Goal: Task Accomplishment & Management: Use online tool/utility

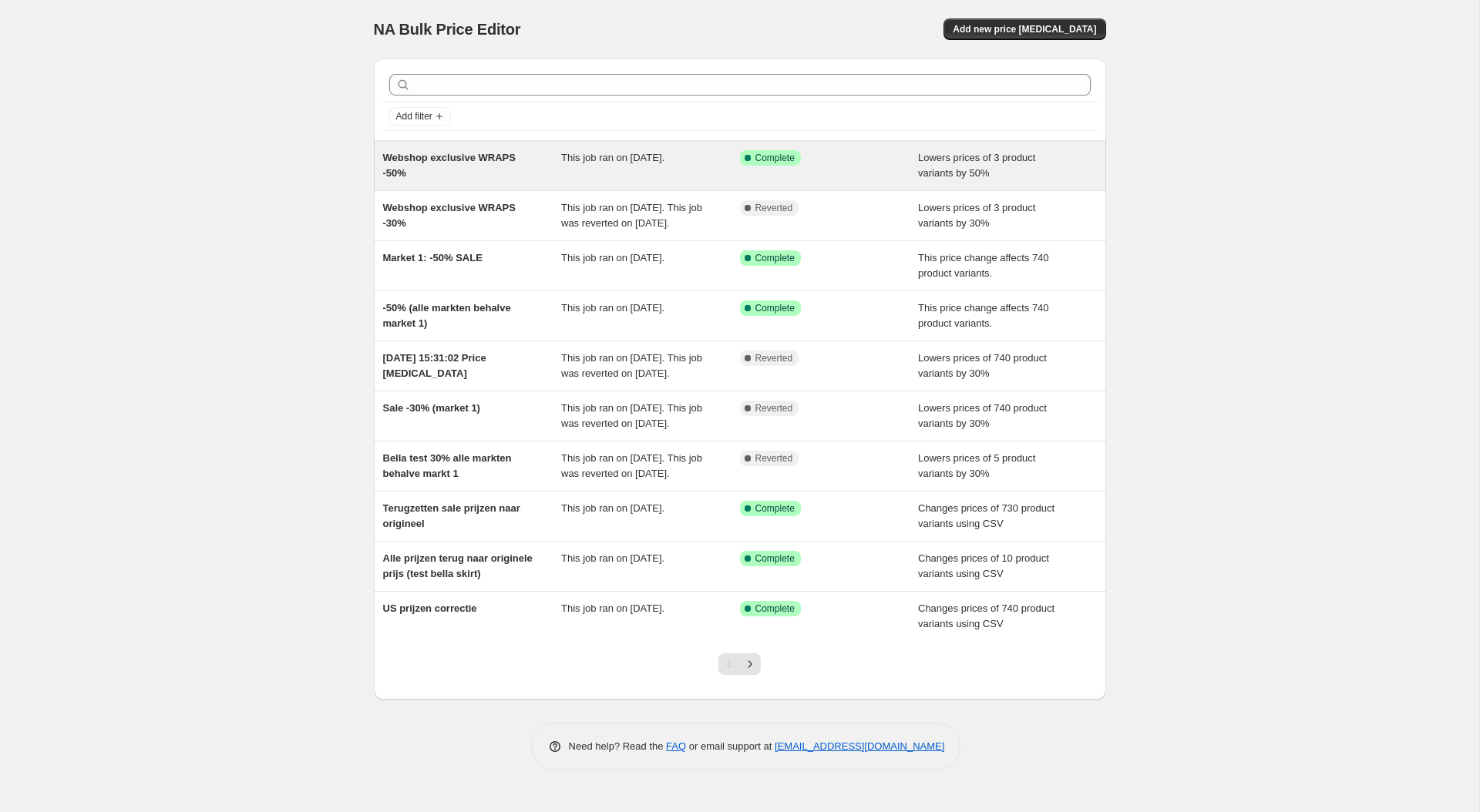
click at [658, 161] on span "This job ran on [DATE]." at bounding box center [613, 158] width 104 height 12
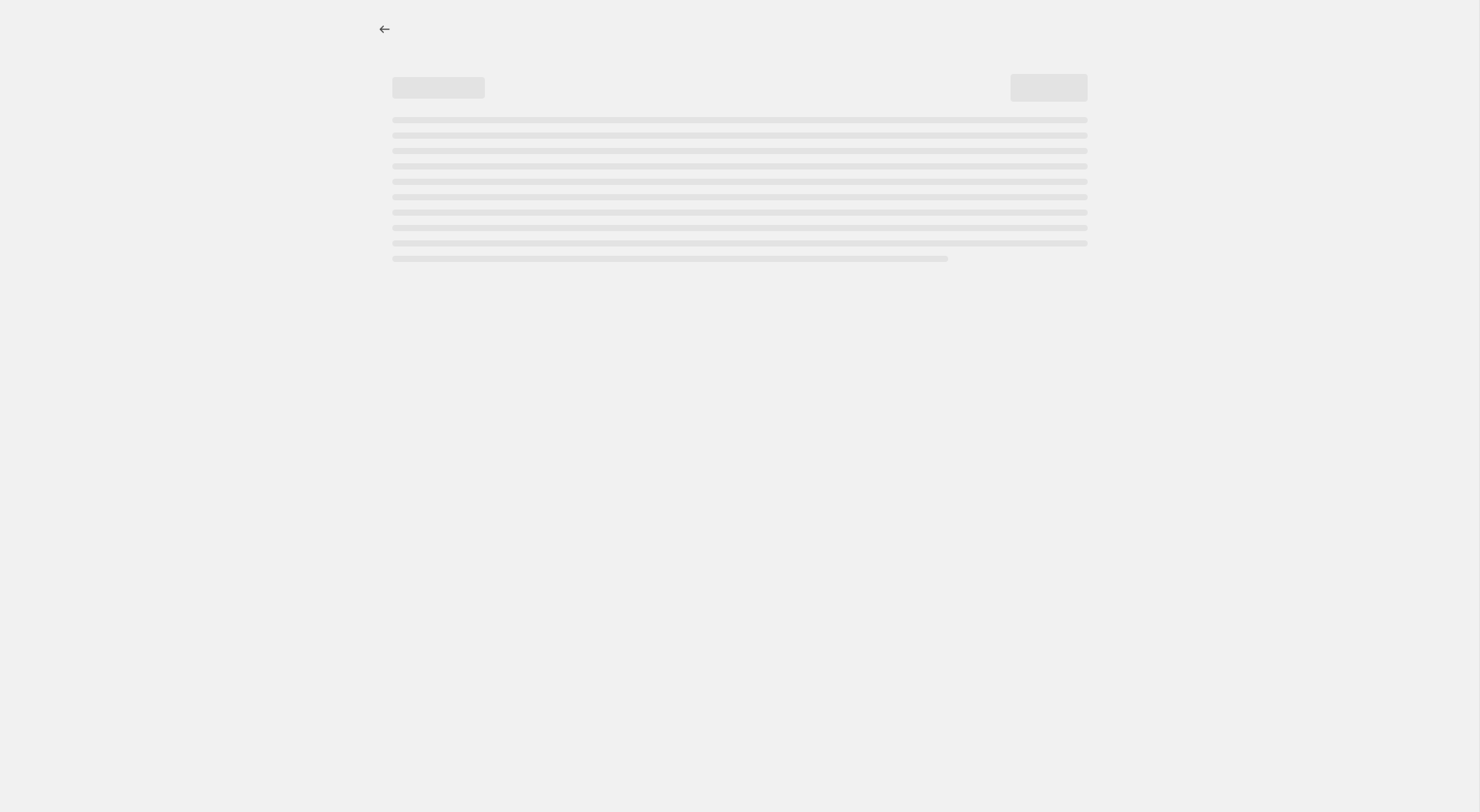
select select "percentage"
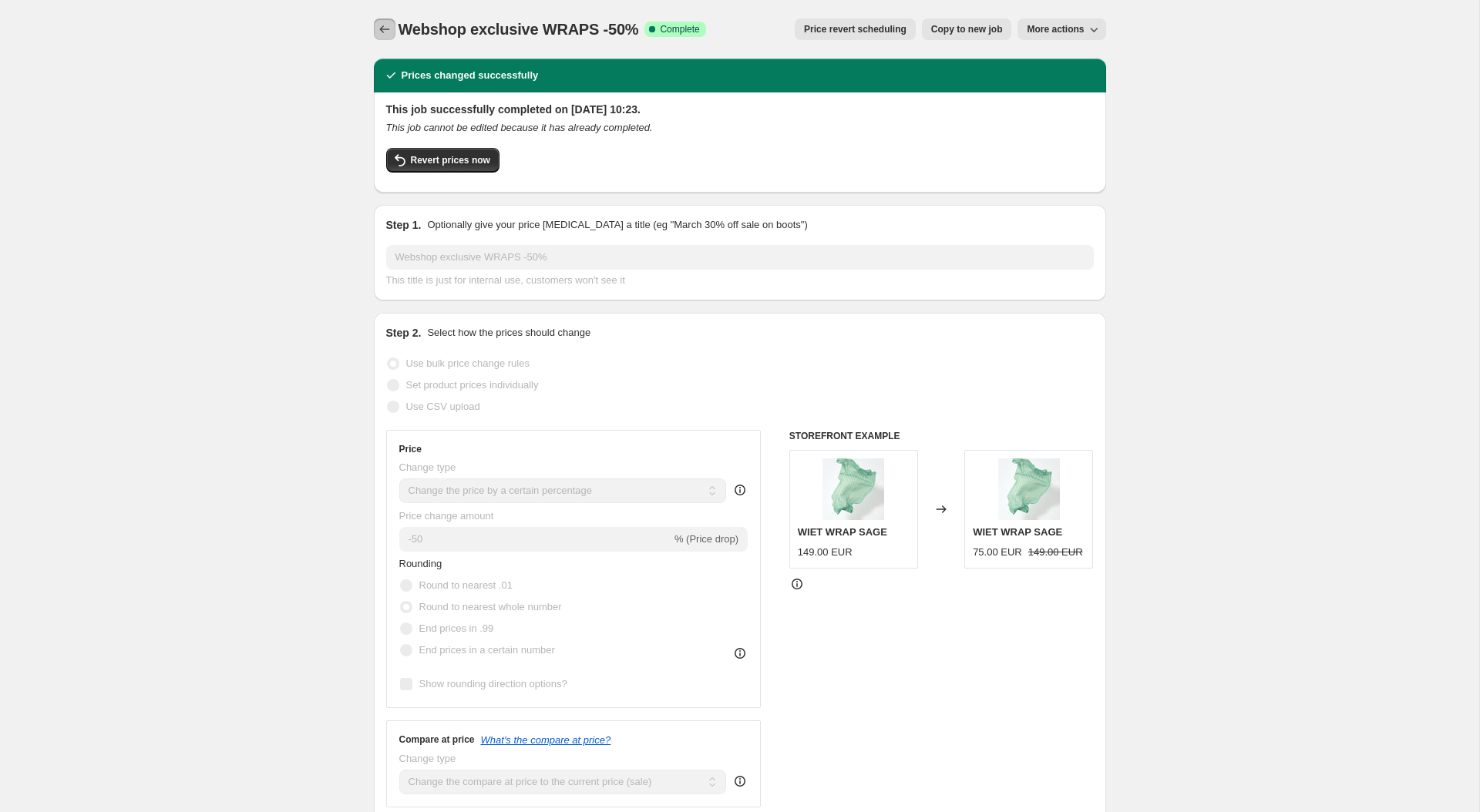
click at [392, 30] on button "Price change jobs" at bounding box center [384, 30] width 22 height 22
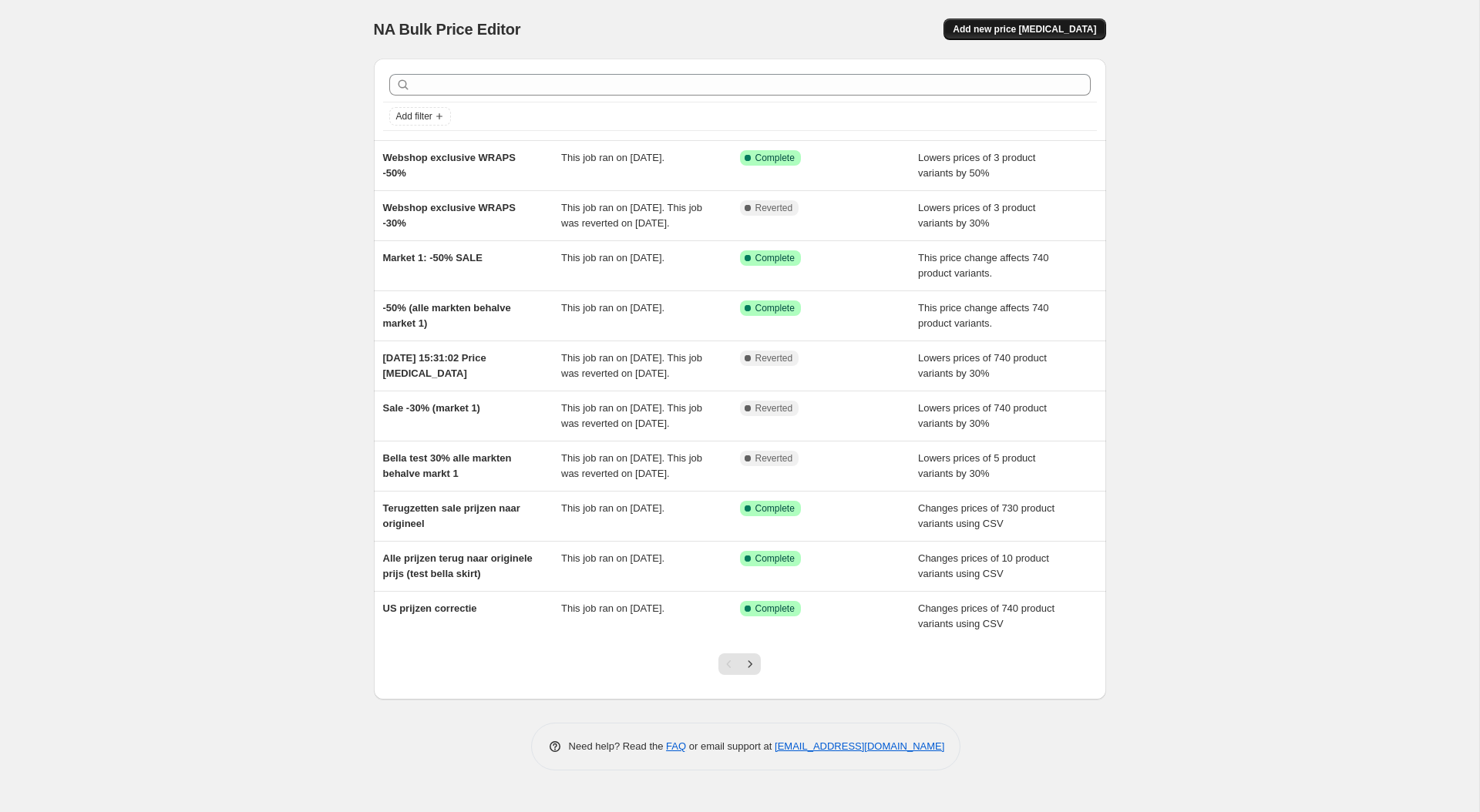
click at [987, 28] on span "Add new price [MEDICAL_DATA]" at bounding box center [1024, 29] width 143 height 12
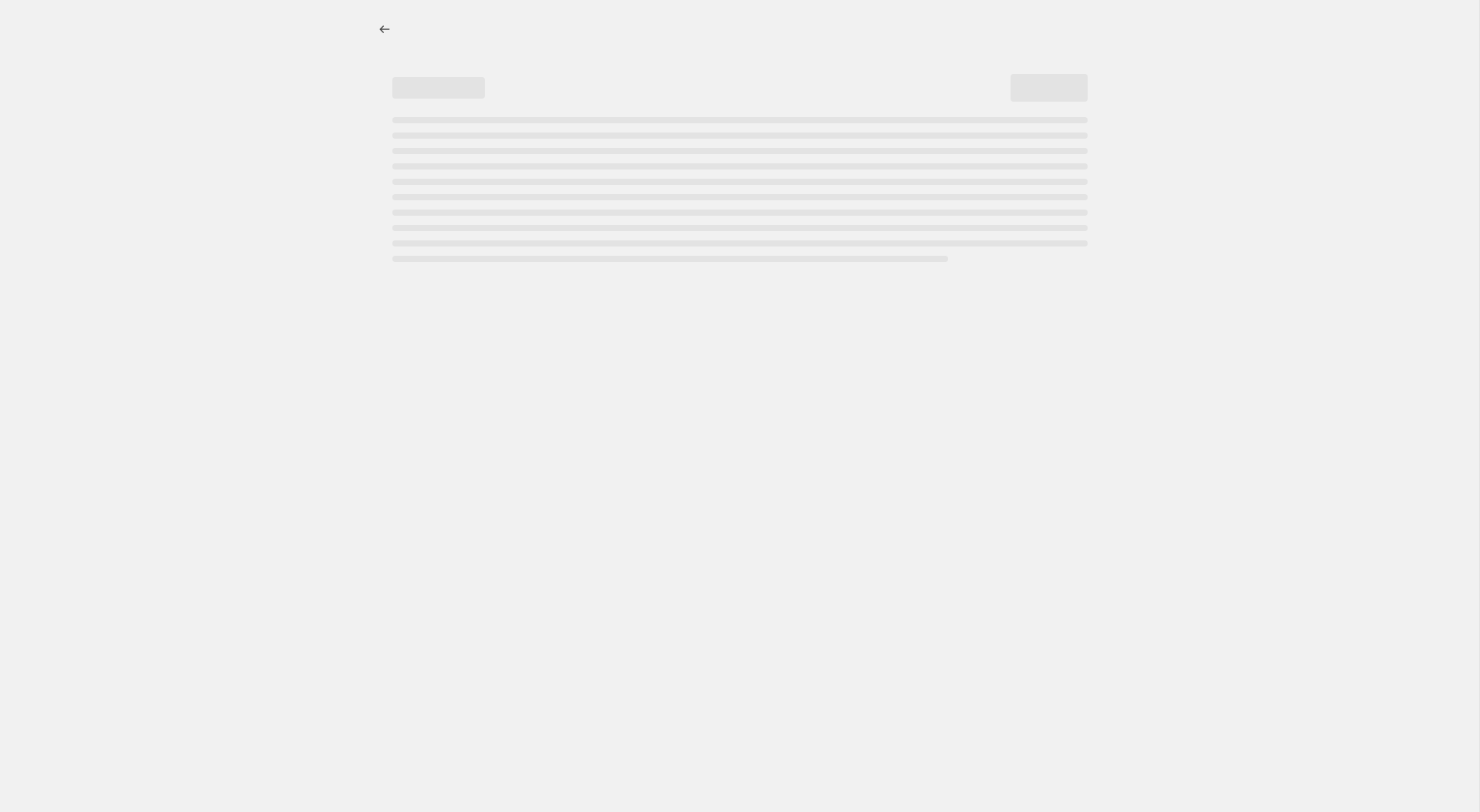
select select "percentage"
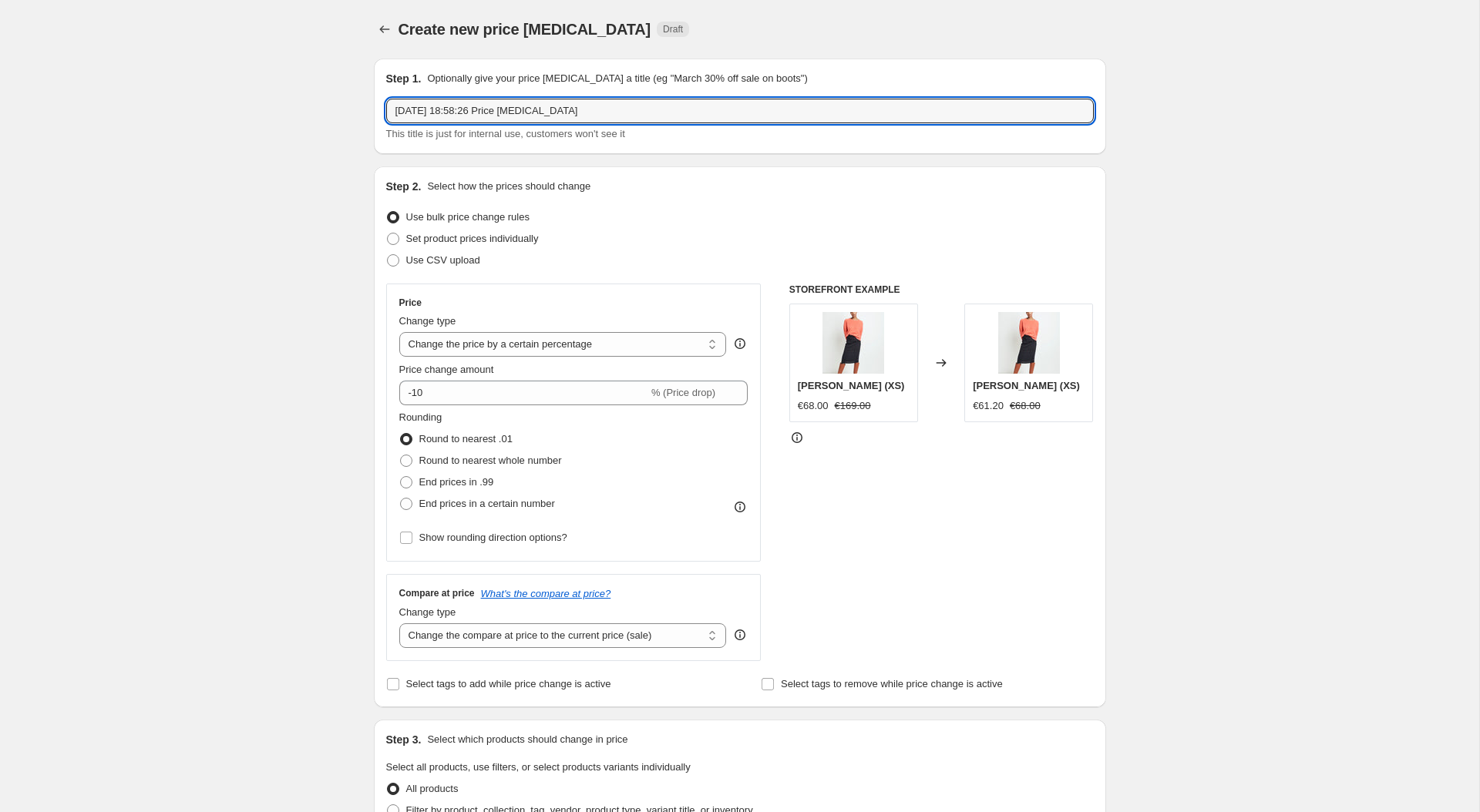
drag, startPoint x: 647, startPoint y: 108, endPoint x: 314, endPoint y: 107, distance: 333.0
click at [314, 107] on div "Create new price [MEDICAL_DATA]. This page is ready Create new price [MEDICAL_D…" at bounding box center [739, 813] width 1479 height 1627
type input "H*HOME -50% off"
click at [412, 457] on span at bounding box center [406, 461] width 14 height 14
click at [401, 455] on input "Round to nearest whole number" at bounding box center [400, 454] width 1 height 1
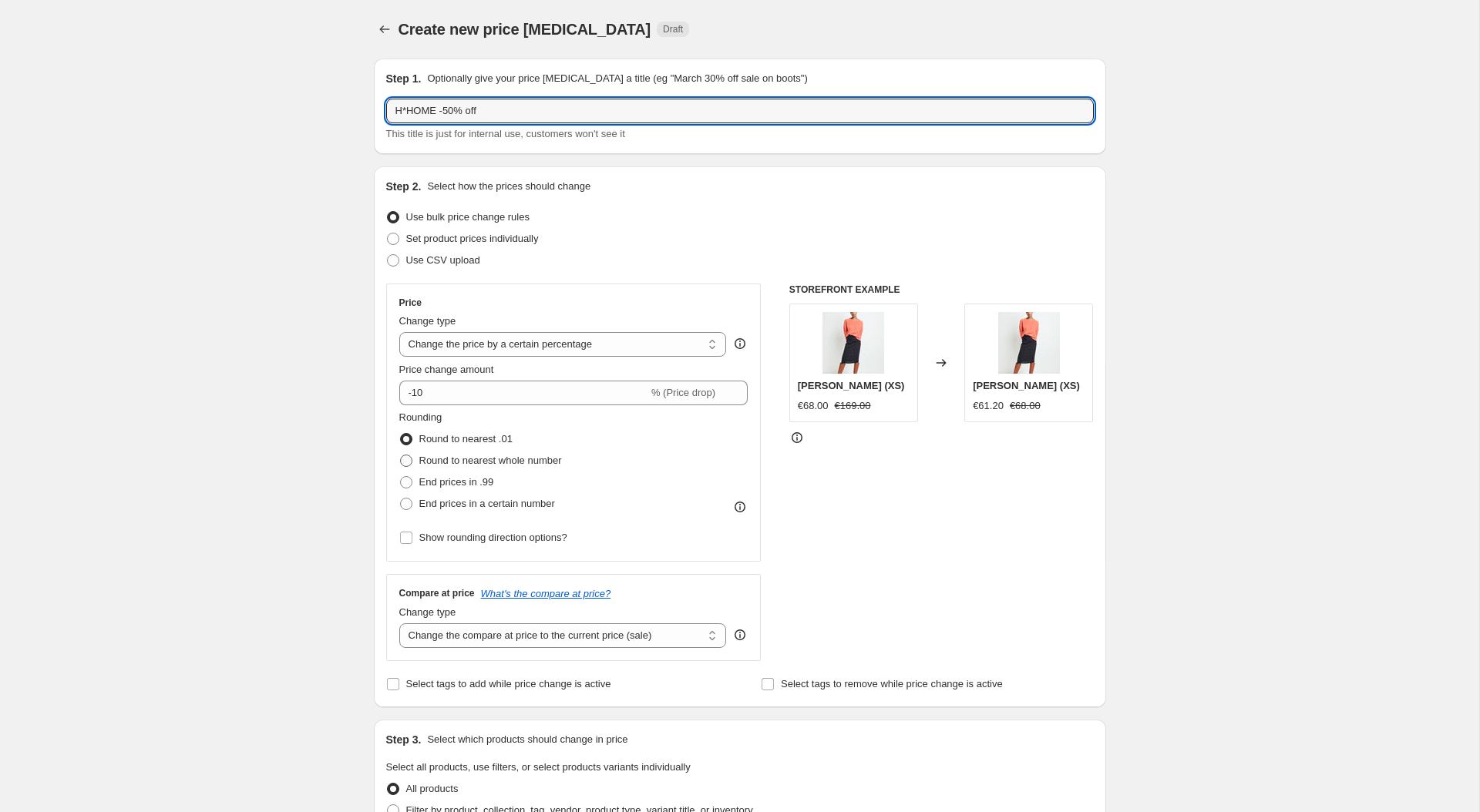
radio input "true"
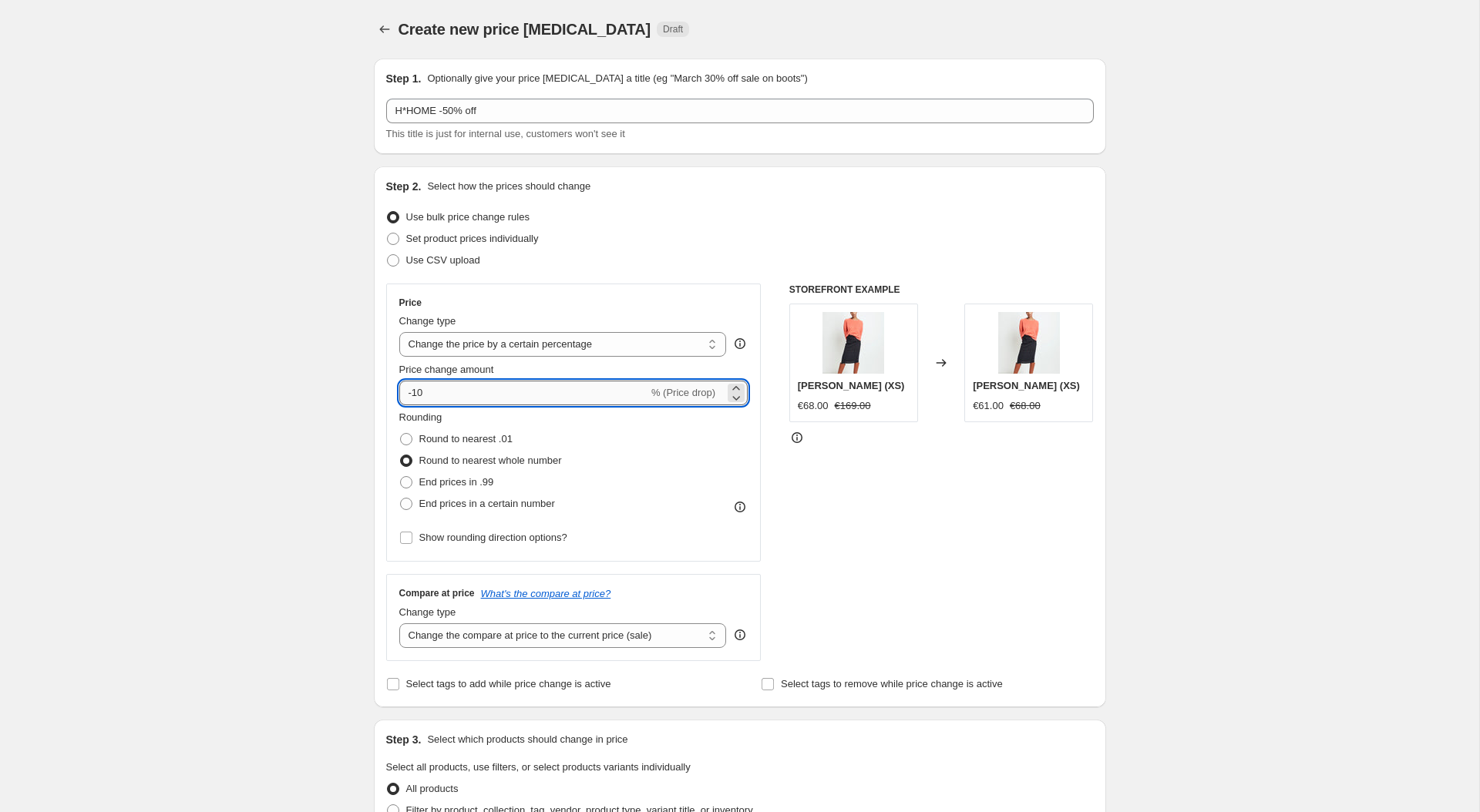
click at [416, 384] on input "-10" at bounding box center [524, 392] width 249 height 25
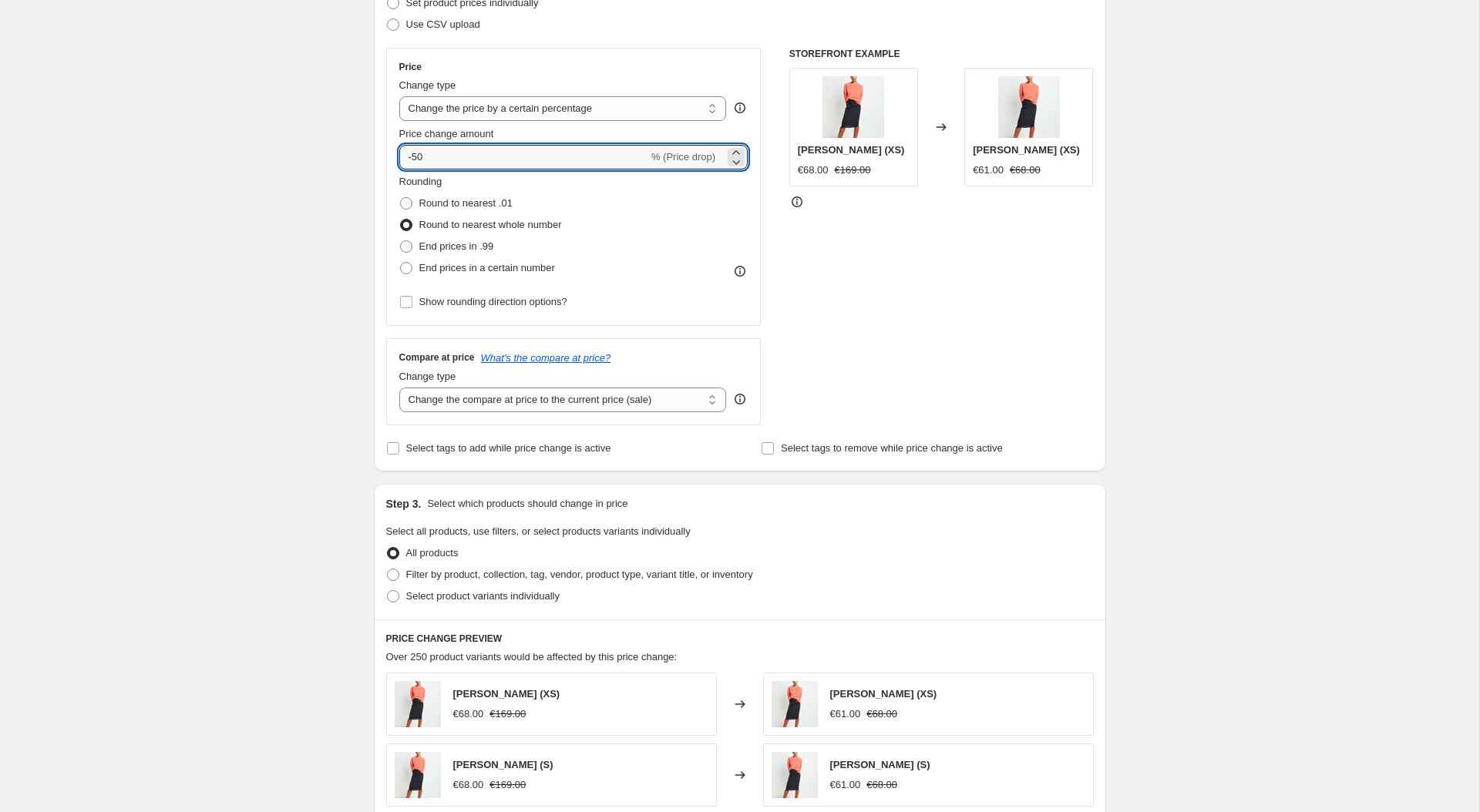
scroll to position [239, 0]
type input "-50"
click at [454, 595] on span "Select product variants individually" at bounding box center [482, 594] width 153 height 12
click at [387, 588] on input "Select product variants individually" at bounding box center [387, 588] width 1 height 1
radio input "true"
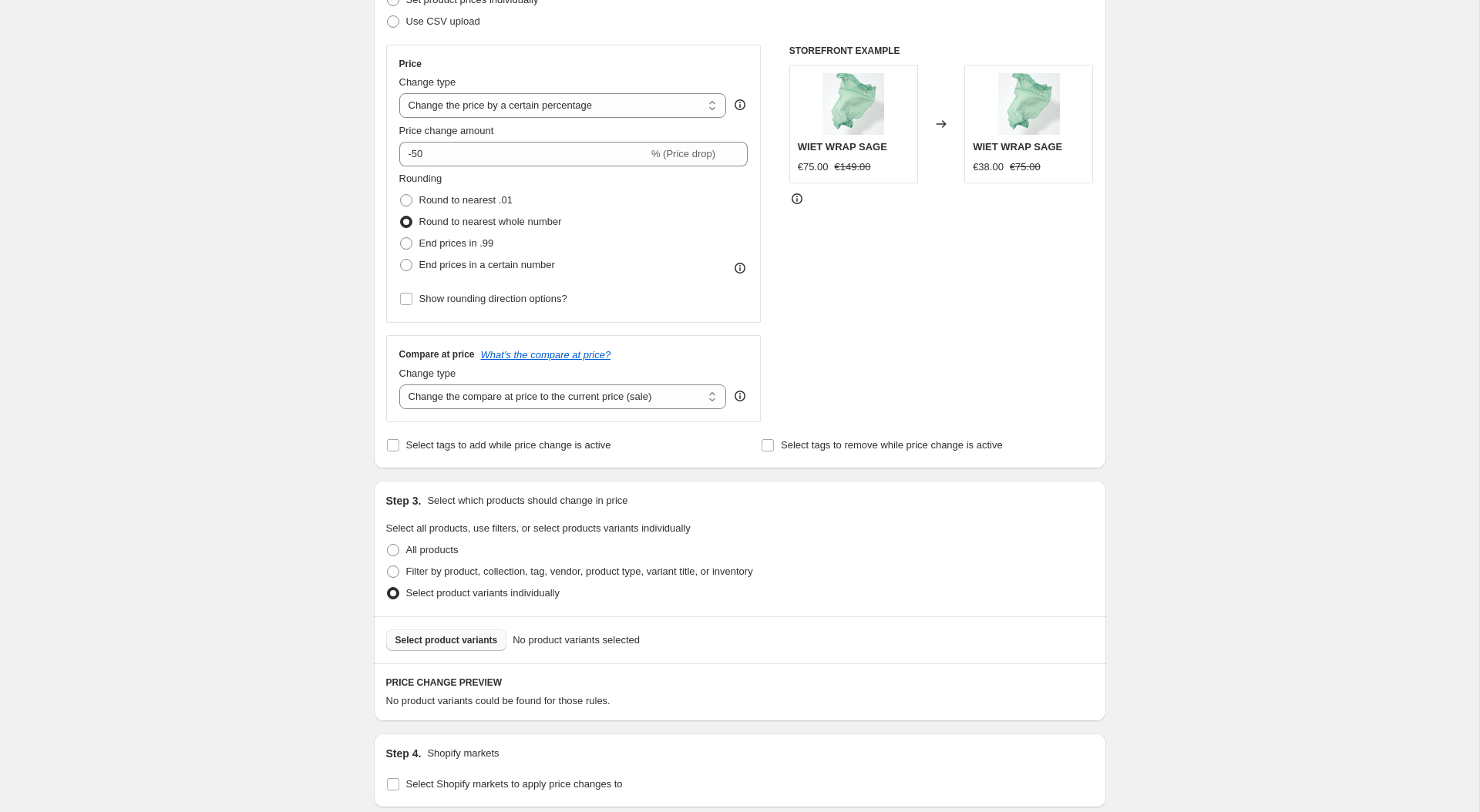
click at [478, 637] on span "Select product variants" at bounding box center [447, 640] width 103 height 12
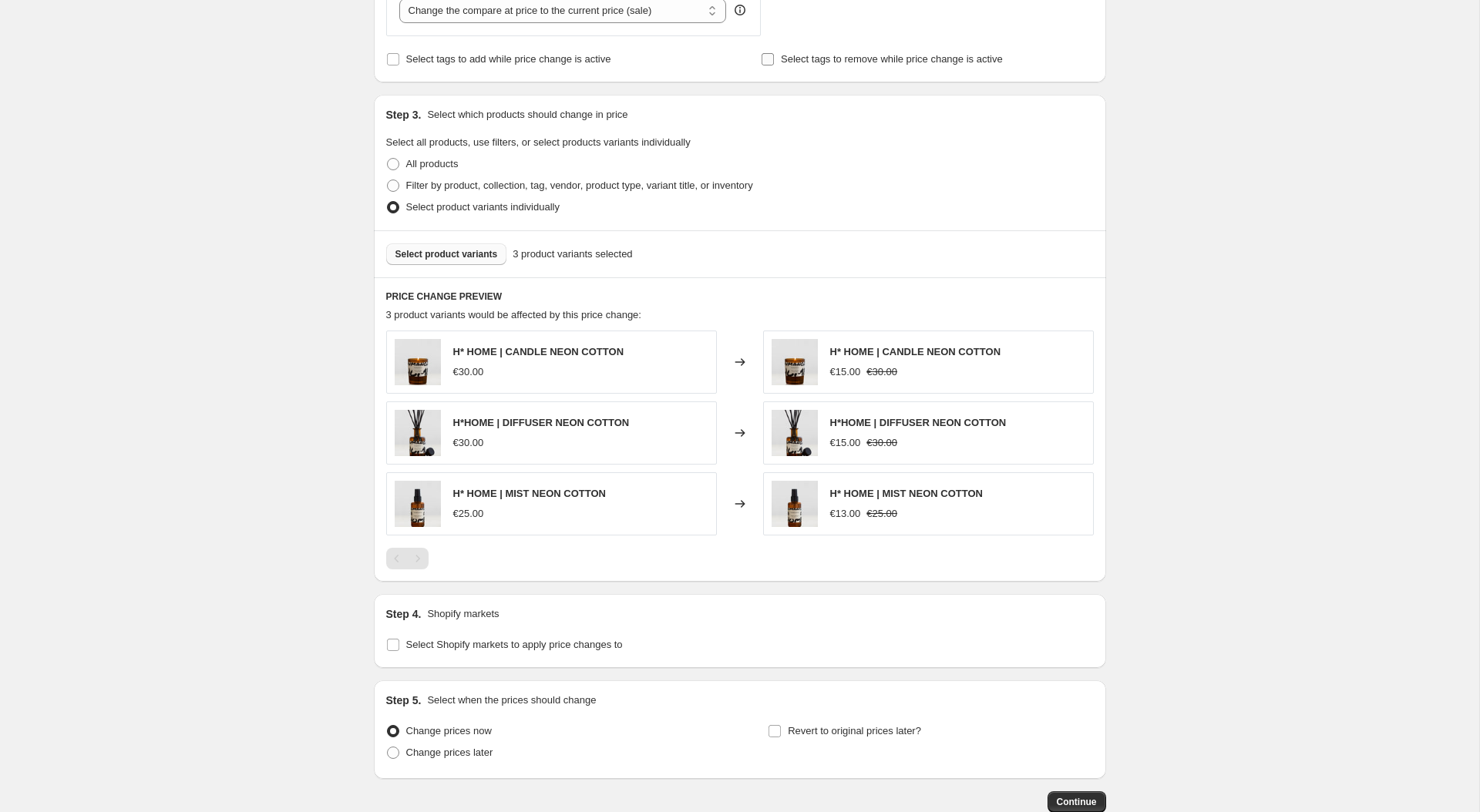
scroll to position [717, 0]
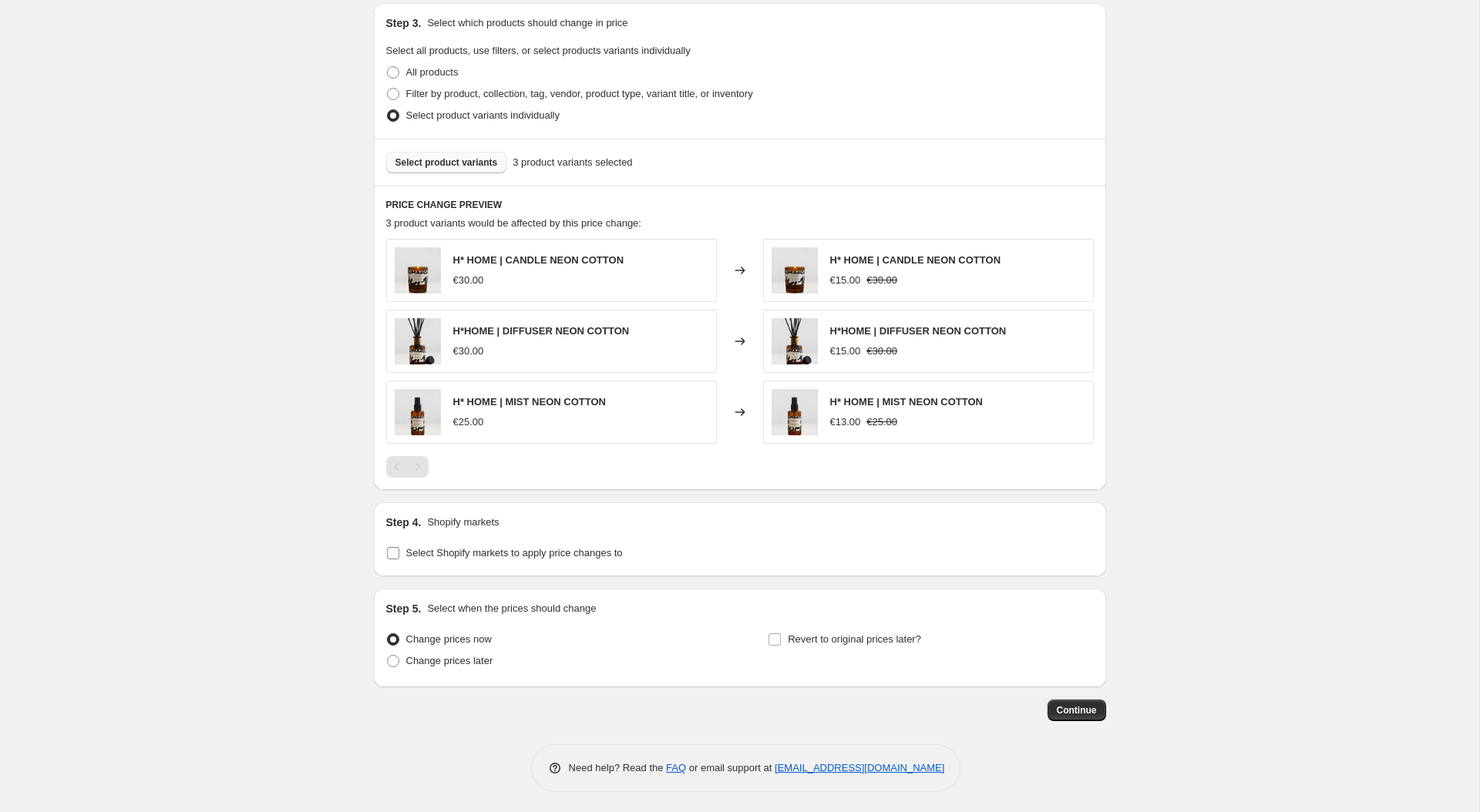
click at [462, 559] on label "Select Shopify markets to apply price changes to" at bounding box center [505, 553] width 237 height 22
click at [399, 559] on input "Select Shopify markets to apply price changes to" at bounding box center [393, 553] width 12 height 12
checkbox input "true"
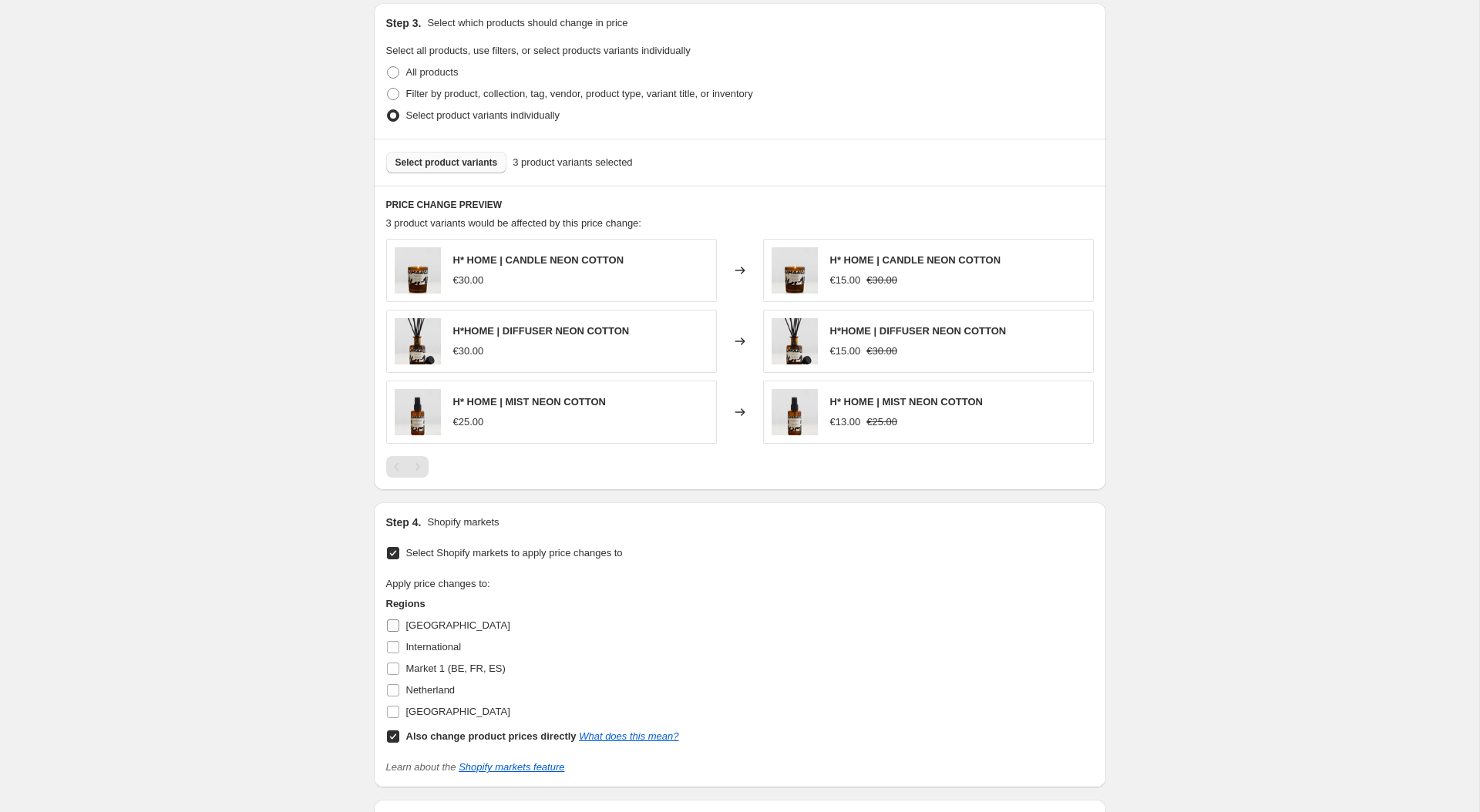
click at [393, 619] on input "[GEOGRAPHIC_DATA]" at bounding box center [393, 625] width 12 height 12
checkbox input "true"
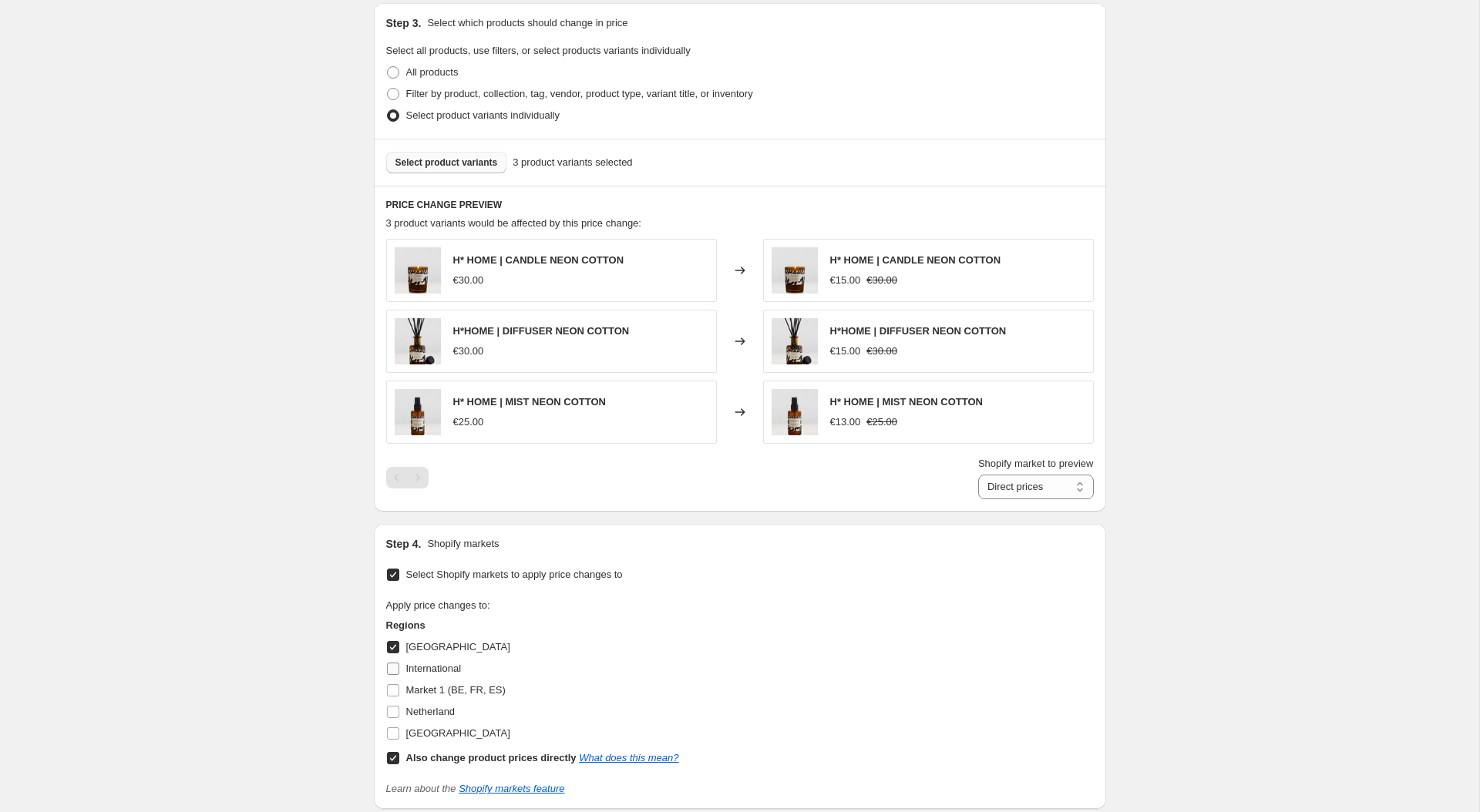
click at [390, 663] on input "International" at bounding box center [393, 669] width 12 height 12
checkbox input "true"
click at [391, 686] on input "Market 1 (BE, FR, ES)" at bounding box center [393, 690] width 12 height 12
checkbox input "true"
click at [391, 710] on input "Netherland" at bounding box center [393, 712] width 12 height 12
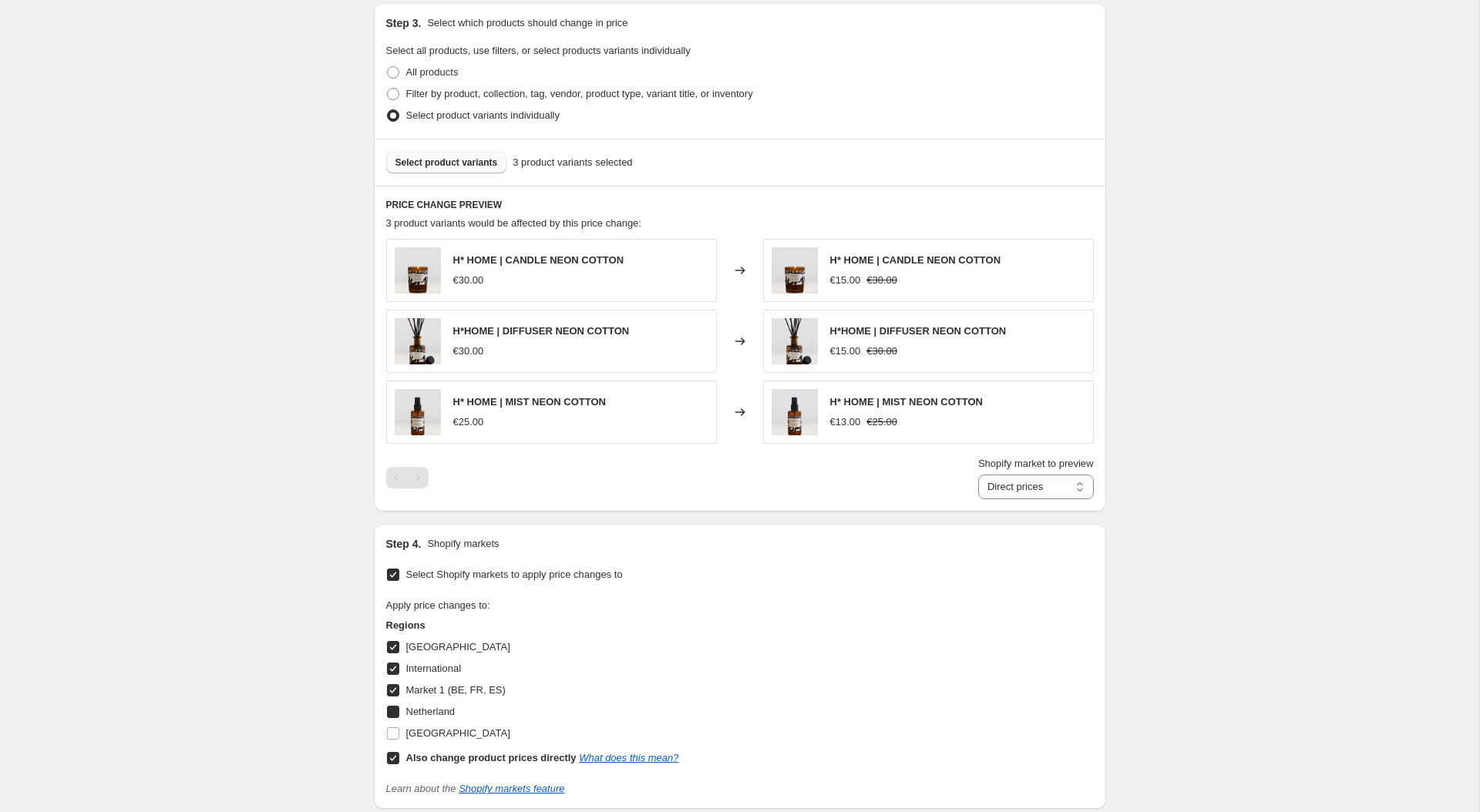
checkbox input "true"
click at [390, 731] on input "[GEOGRAPHIC_DATA]" at bounding box center [393, 734] width 12 height 12
checkbox input "true"
click at [387, 756] on input "Also change product prices directly What does this mean?" at bounding box center [393, 759] width 12 height 12
checkbox input "false"
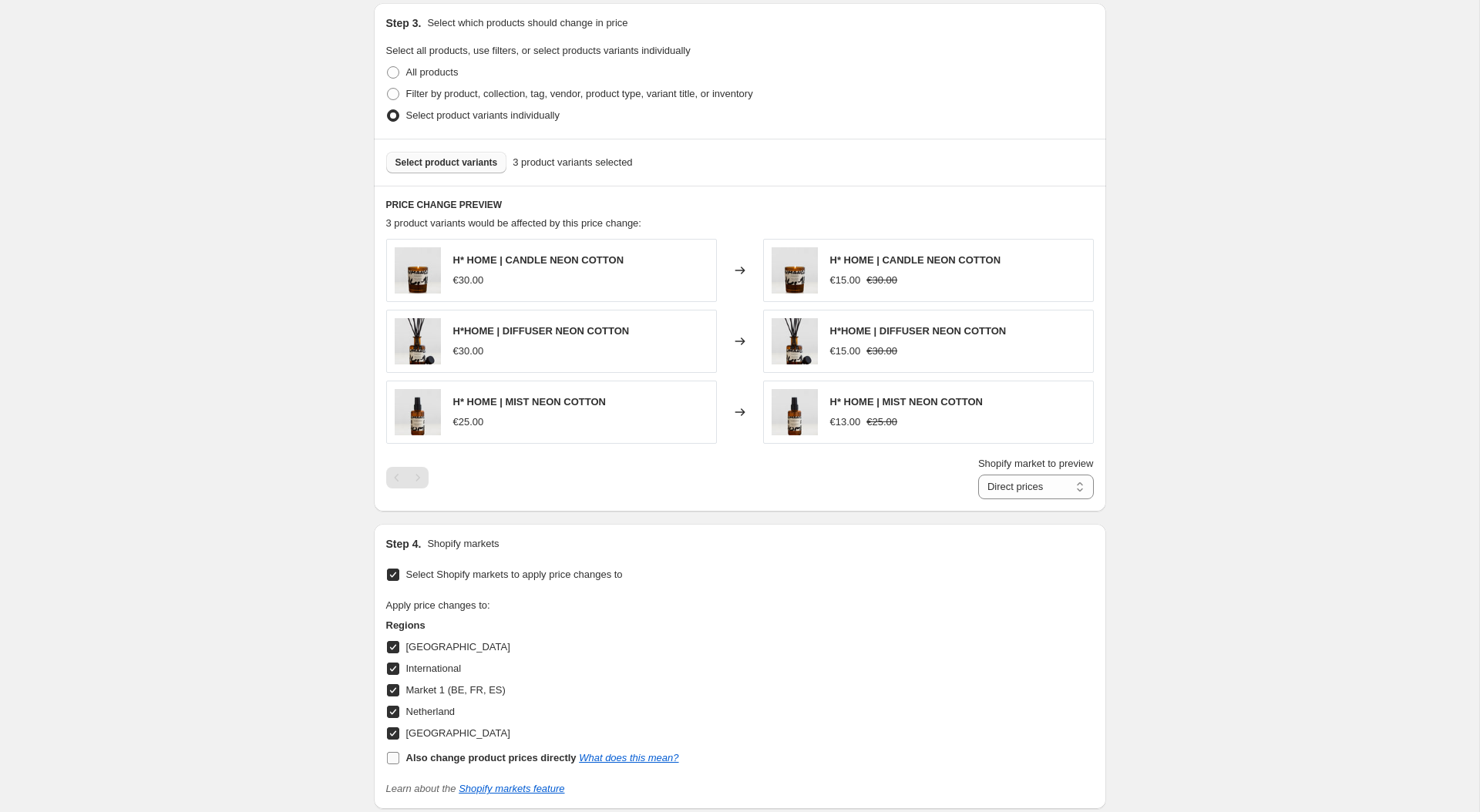
select select "92687073575"
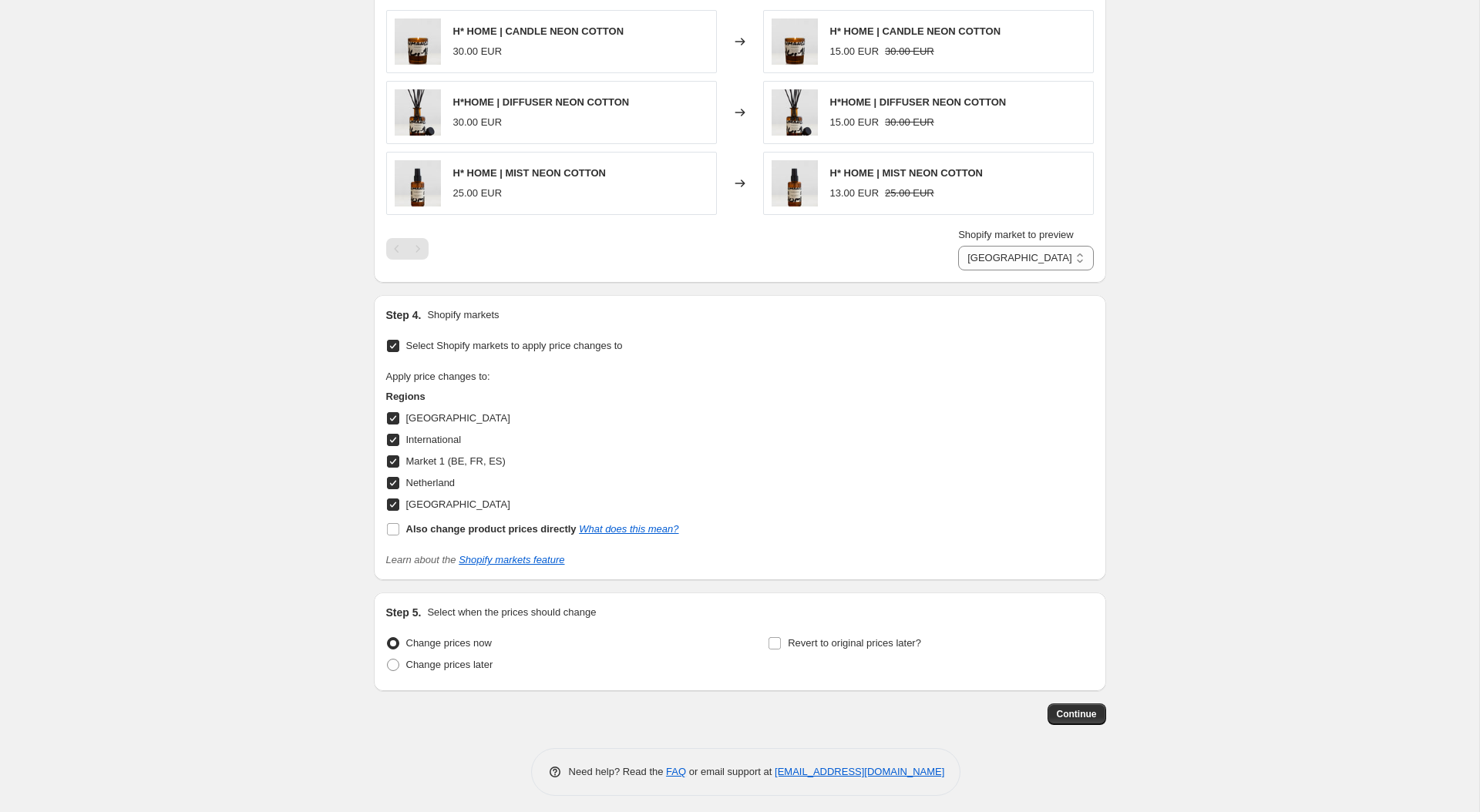
scroll to position [948, 0]
click at [1064, 706] on span "Continue" at bounding box center [1077, 712] width 41 height 12
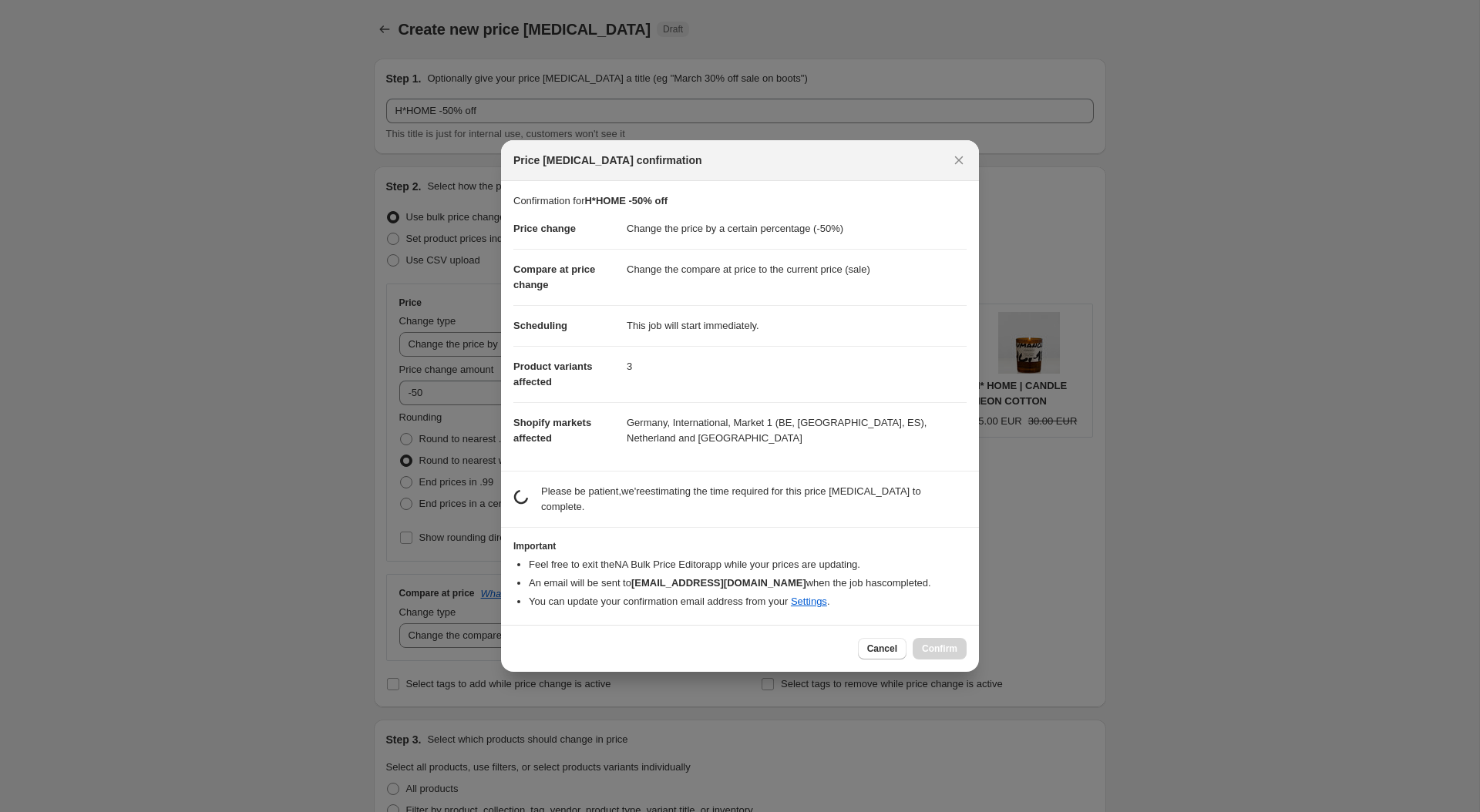
scroll to position [0, 0]
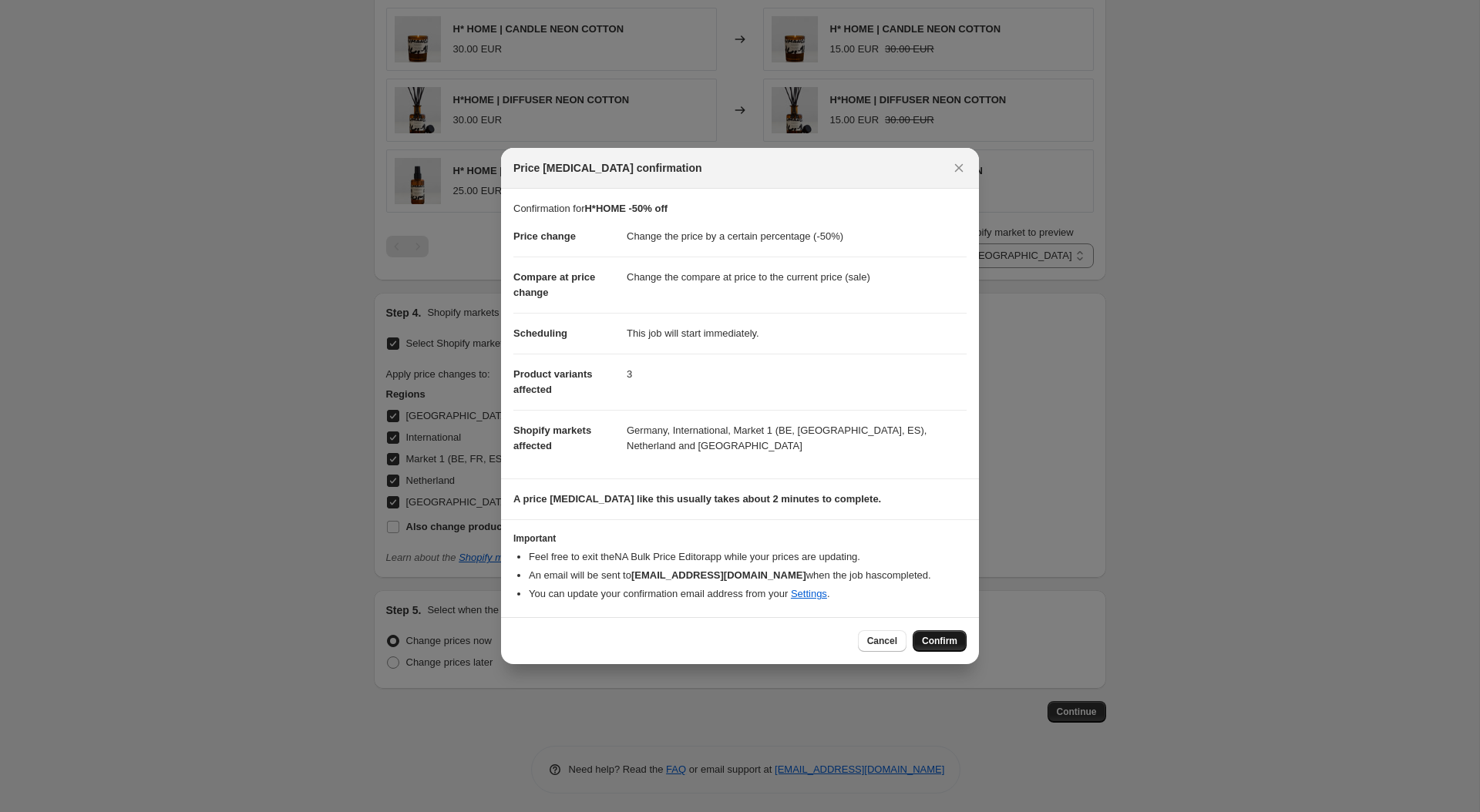
click at [927, 643] on span "Confirm" at bounding box center [940, 641] width 36 height 12
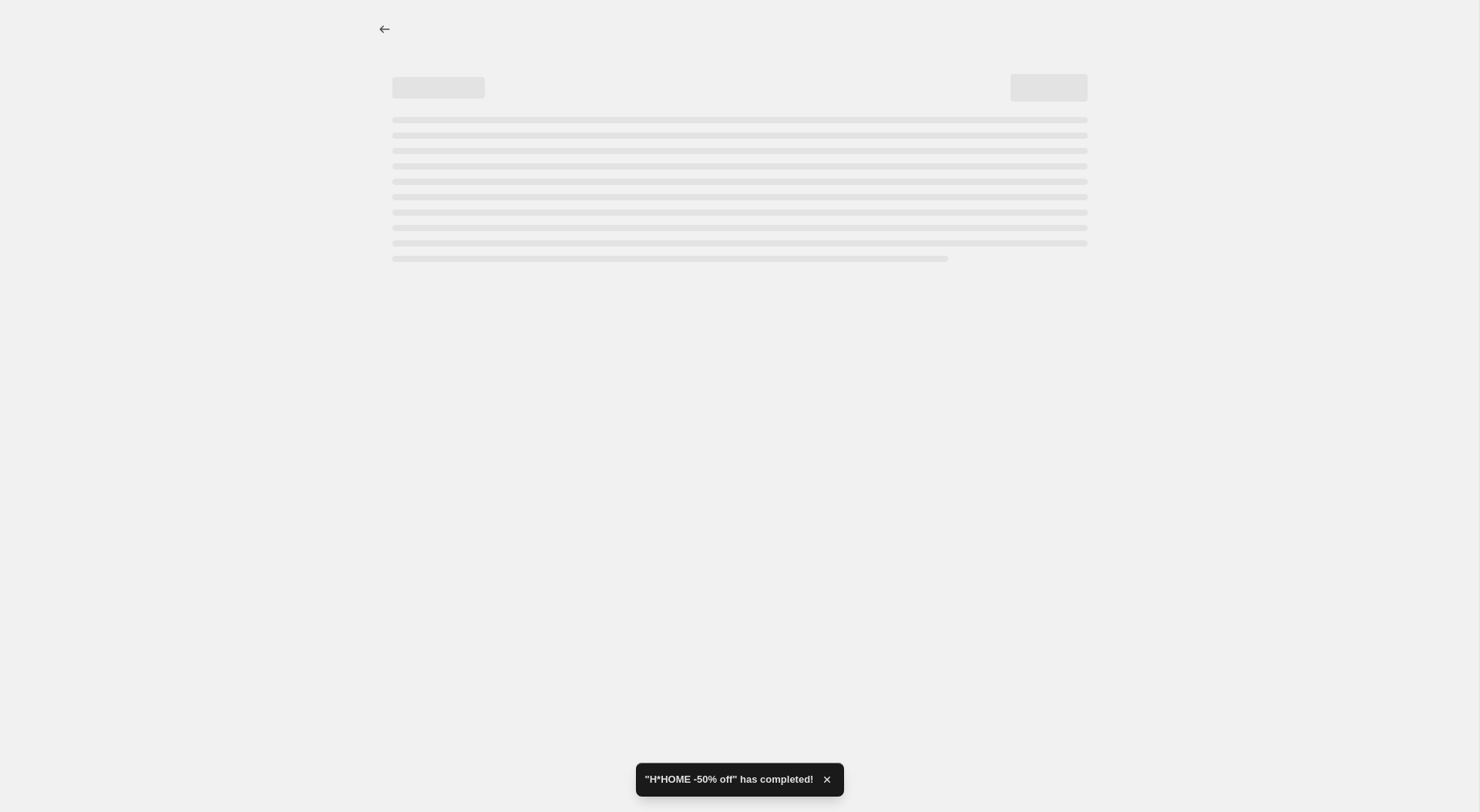
select select "percentage"
